Goal: Task Accomplishment & Management: Manage account settings

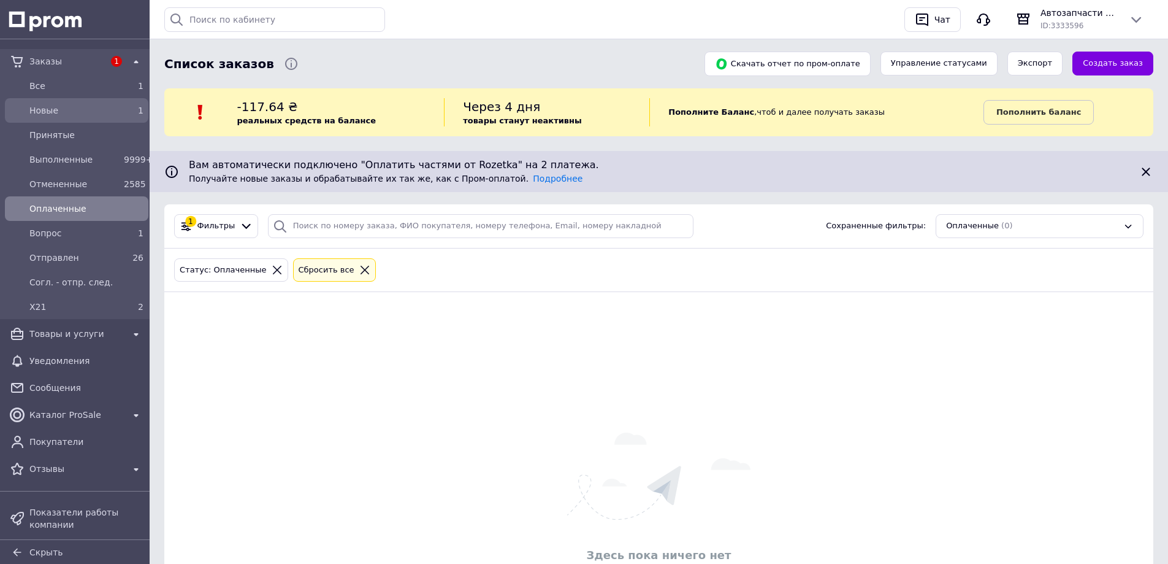
click at [113, 115] on span "Новые" at bounding box center [74, 110] width 90 height 12
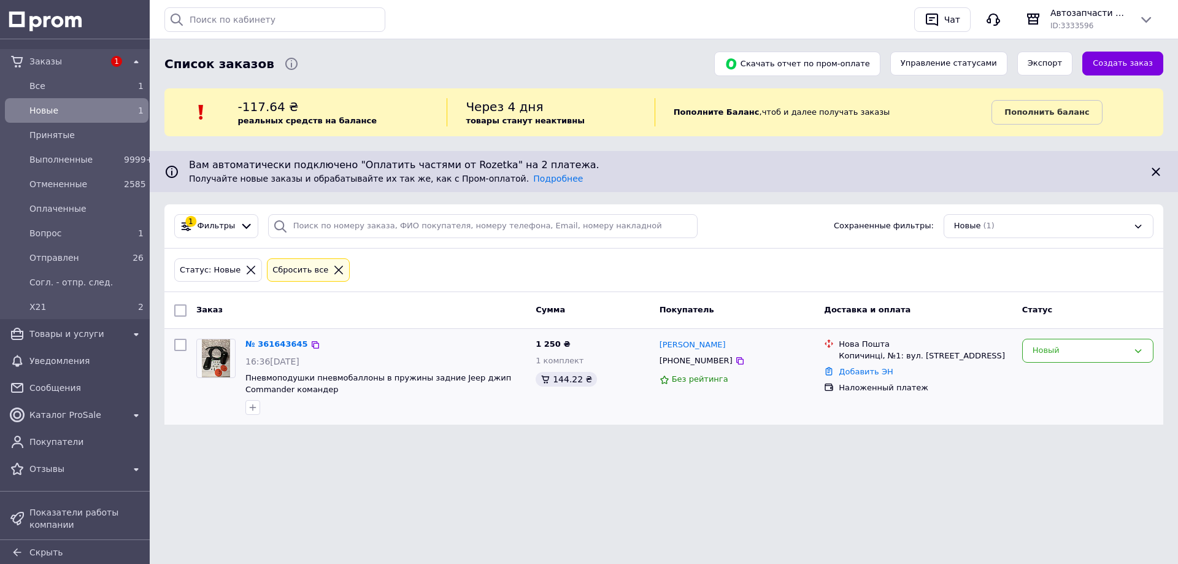
click at [713, 359] on div "+380963142726" at bounding box center [696, 361] width 78 height 16
click at [735, 359] on icon at bounding box center [740, 361] width 10 height 10
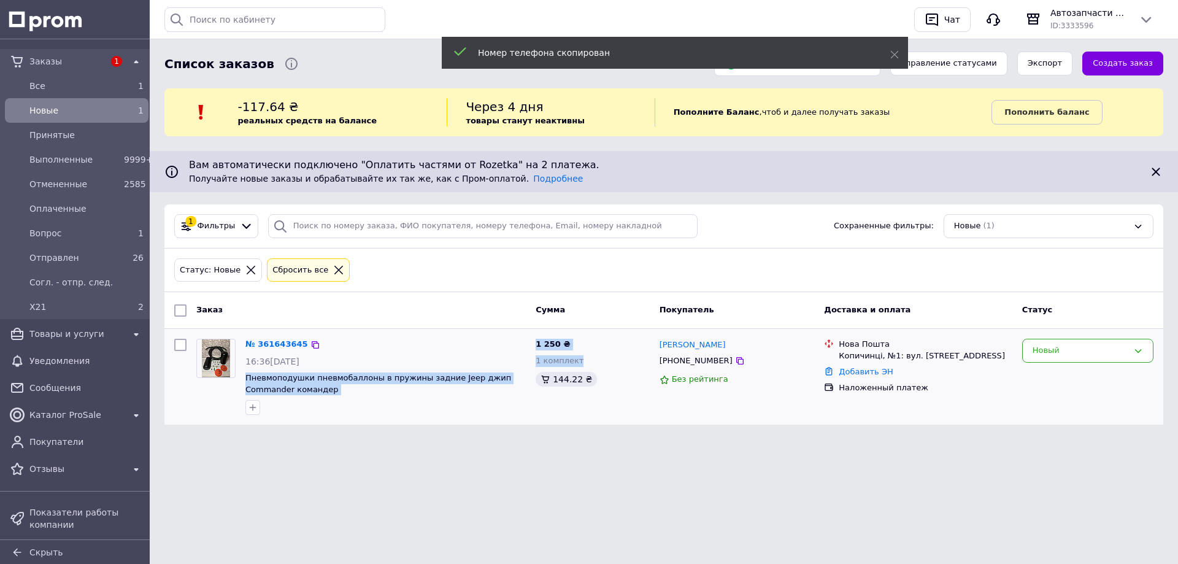
drag, startPoint x: 518, startPoint y: 358, endPoint x: 393, endPoint y: 349, distance: 126.0
click at [245, 379] on div "№ 361643645 16:36, 12.09.2025 Пневмоподушки пневмобаллоны в пружины задние Jeep…" at bounding box center [663, 377] width 989 height 86
copy div "Пневмоподушки пневмобаллоны в пружины задние Jeep джип Commander командер 1 250…"
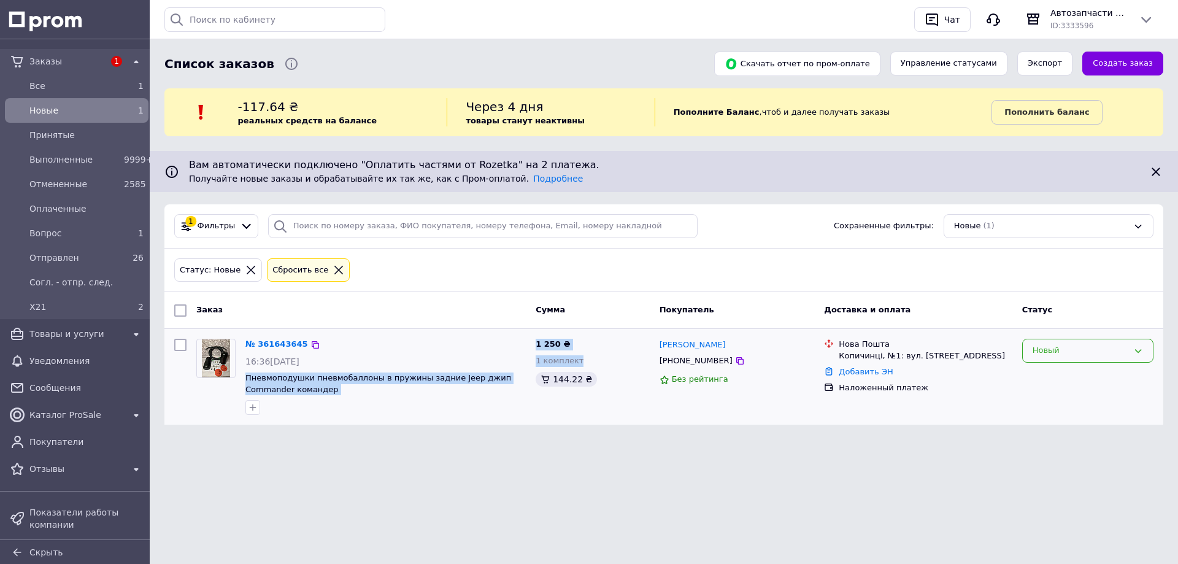
click at [1056, 358] on div "Новый" at bounding box center [1087, 351] width 131 height 24
click at [1044, 374] on li "Принят" at bounding box center [1087, 376] width 130 height 23
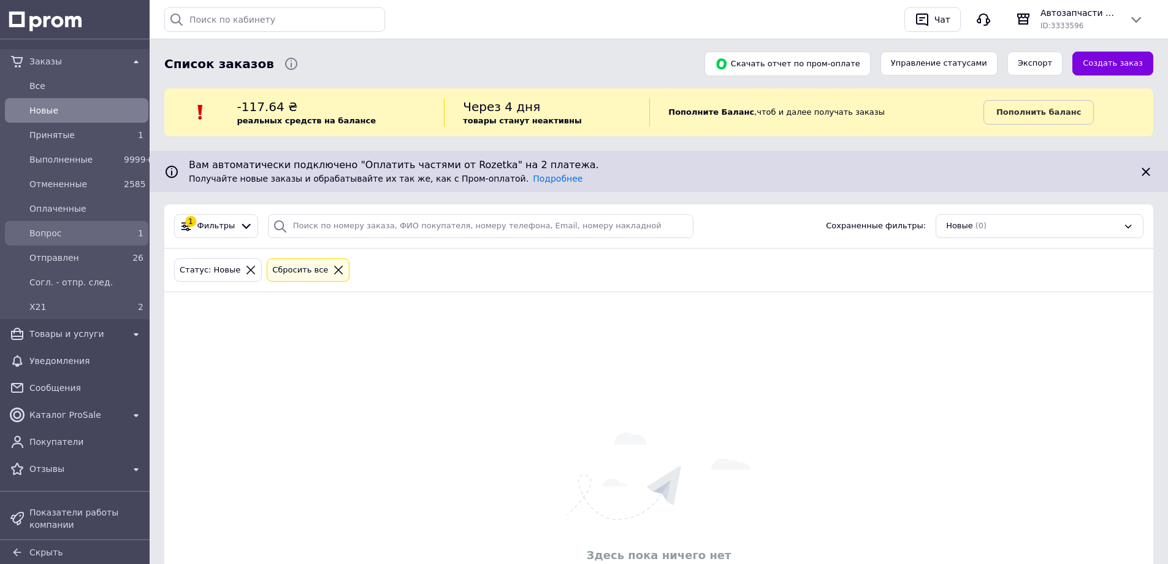
drag, startPoint x: 104, startPoint y: 247, endPoint x: 104, endPoint y: 240, distance: 6.8
click at [104, 246] on link "Отправлен 26" at bounding box center [76, 257] width 153 height 25
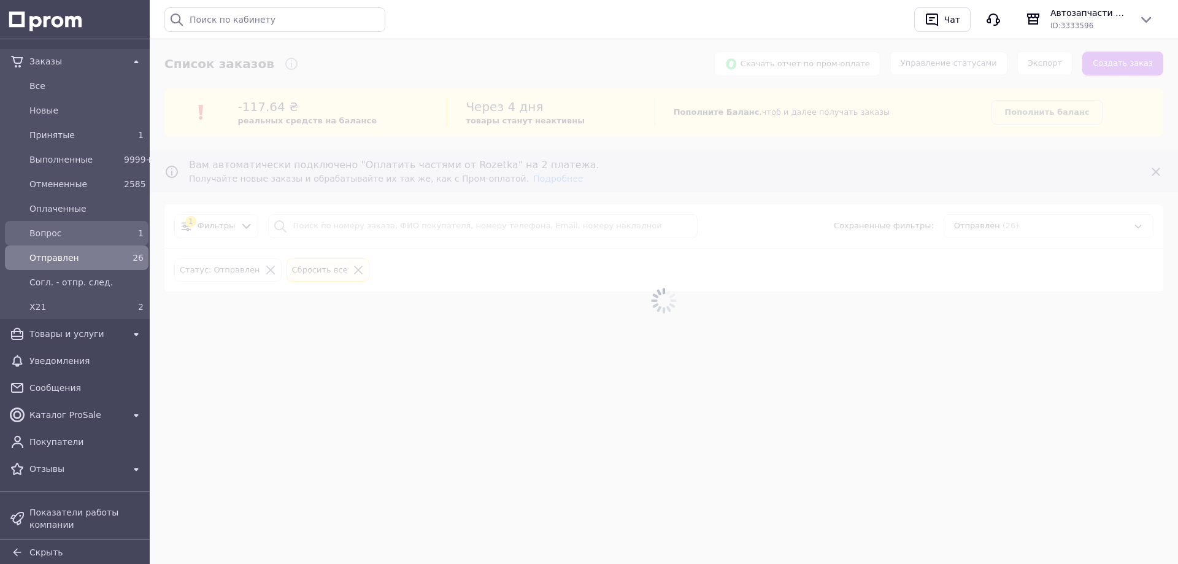
click at [106, 232] on span "Вопрос" at bounding box center [74, 233] width 90 height 12
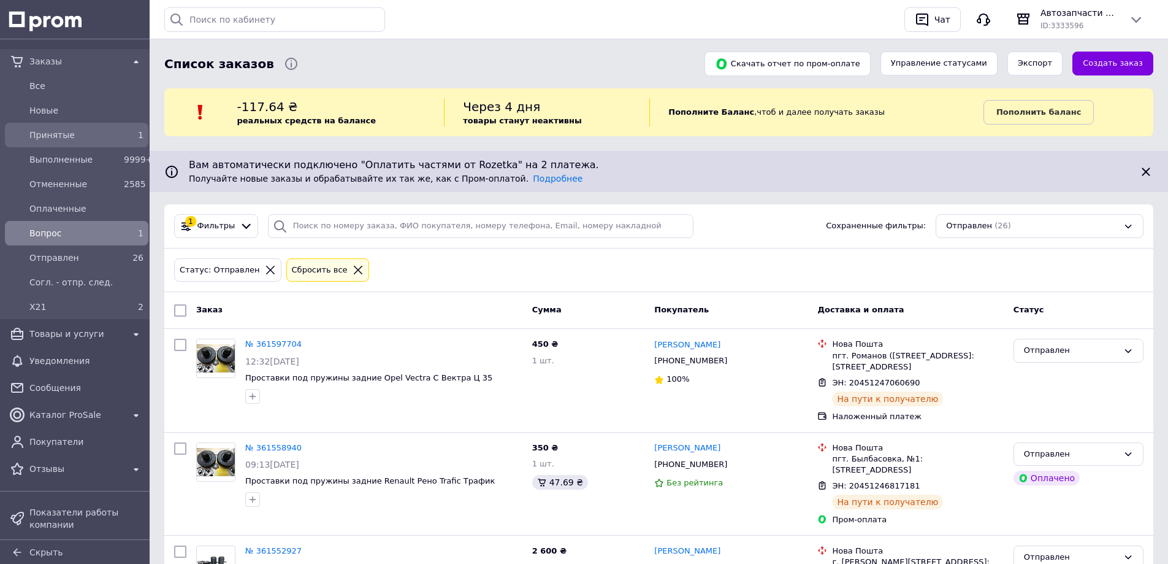
click at [125, 137] on div "1" at bounding box center [134, 135] width 20 height 12
